Goal: Find specific page/section: Find specific page/section

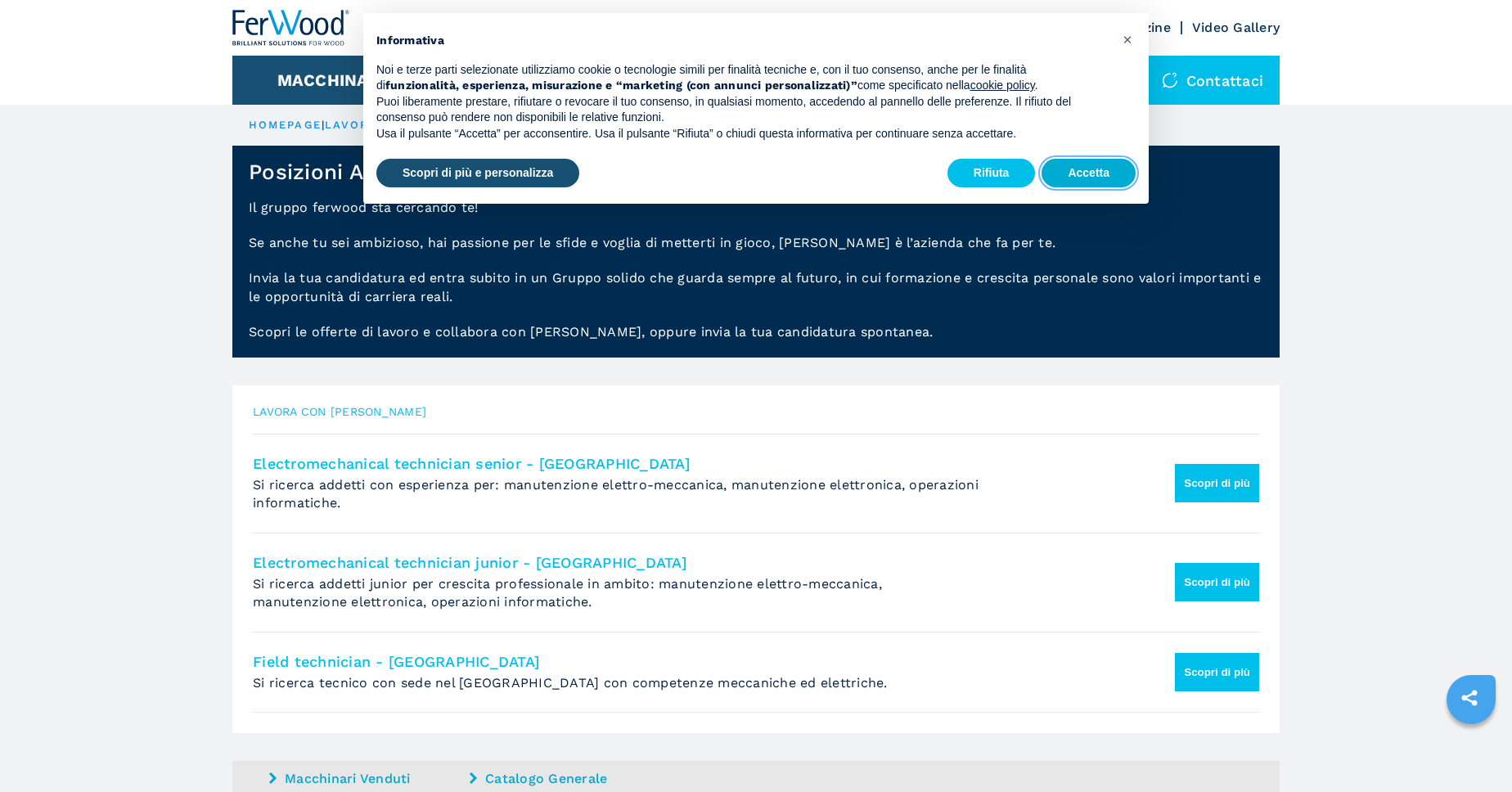
click at [1083, 189] on button "Accetta" at bounding box center [1088, 172] width 94 height 29
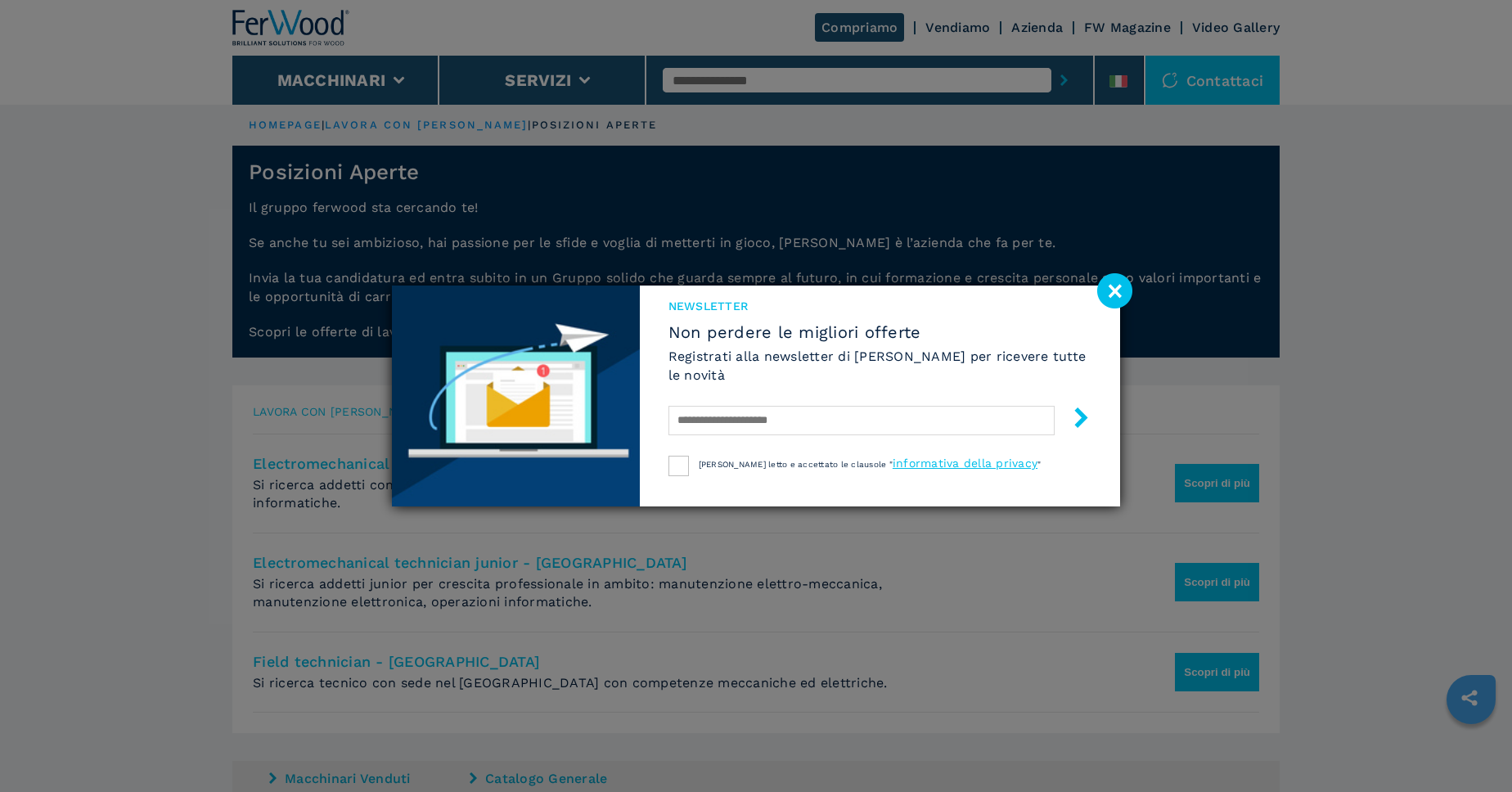
click at [1110, 280] on image at bounding box center [1114, 290] width 35 height 35
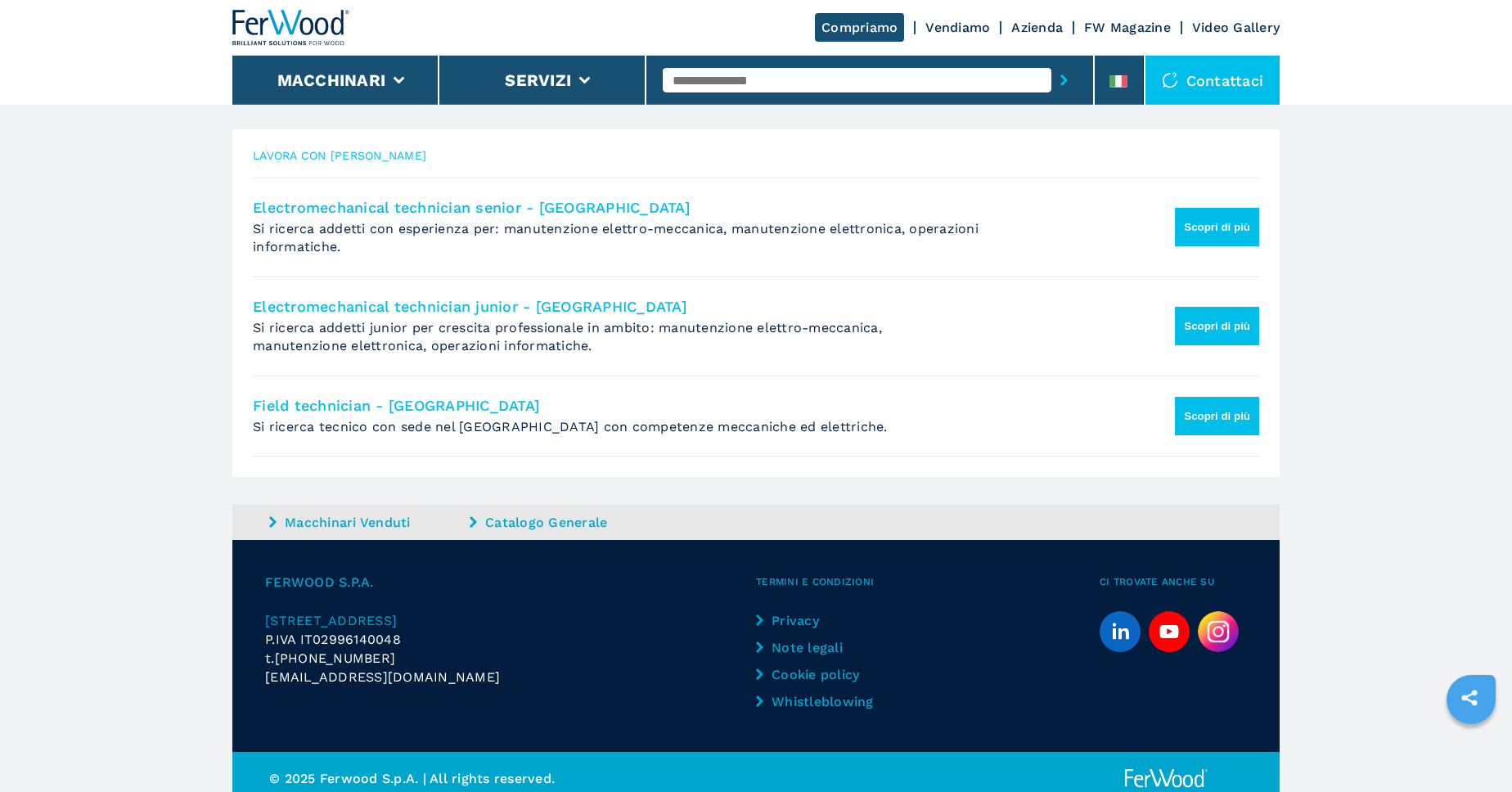
scroll to position [269, 0]
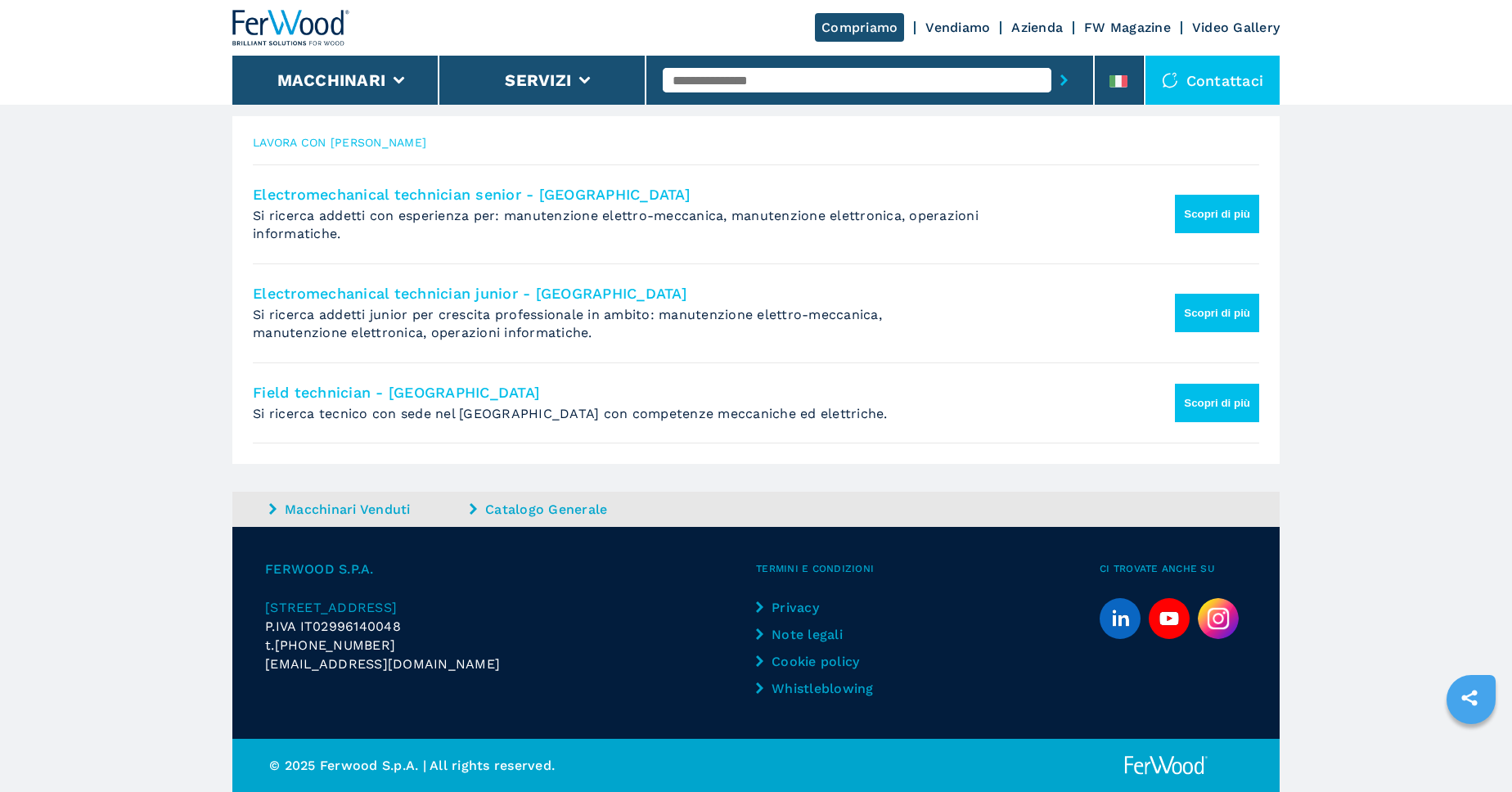
click at [325, 662] on span "[EMAIL_ADDRESS][DOMAIN_NAME]" at bounding box center [383, 664] width 235 height 19
click at [322, 668] on span "[EMAIL_ADDRESS][DOMAIN_NAME]" at bounding box center [383, 664] width 235 height 19
